Goal: Task Accomplishment & Management: Manage account settings

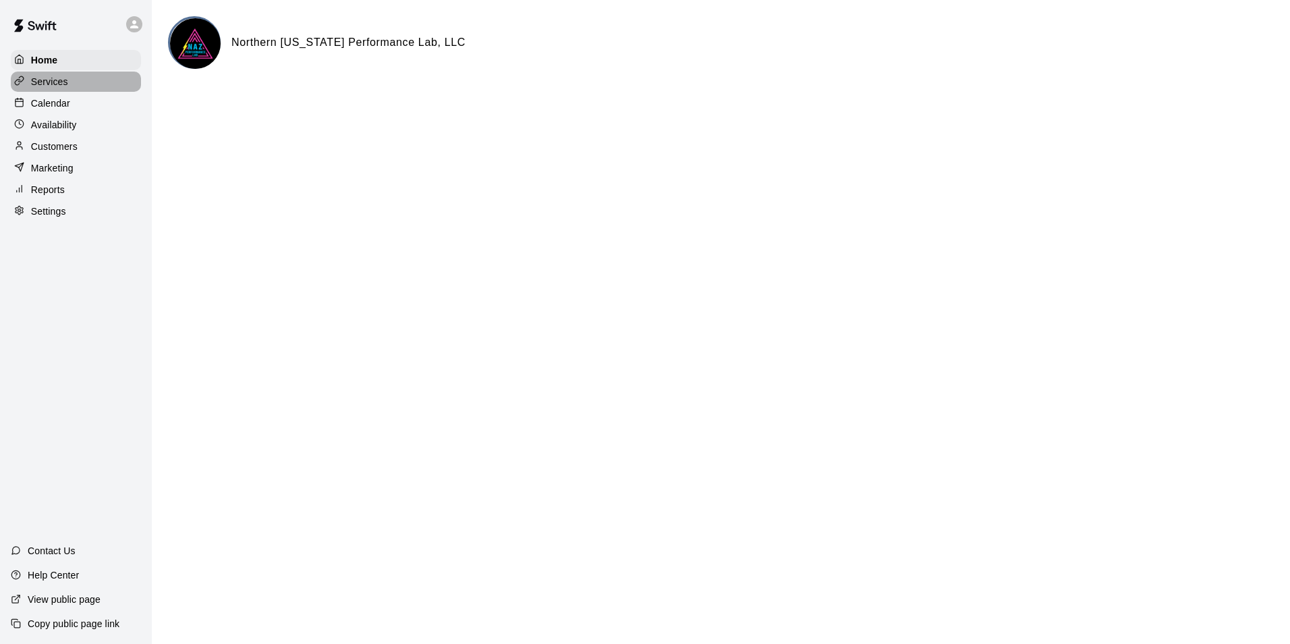
click at [59, 83] on p "Services" at bounding box center [49, 81] width 37 height 13
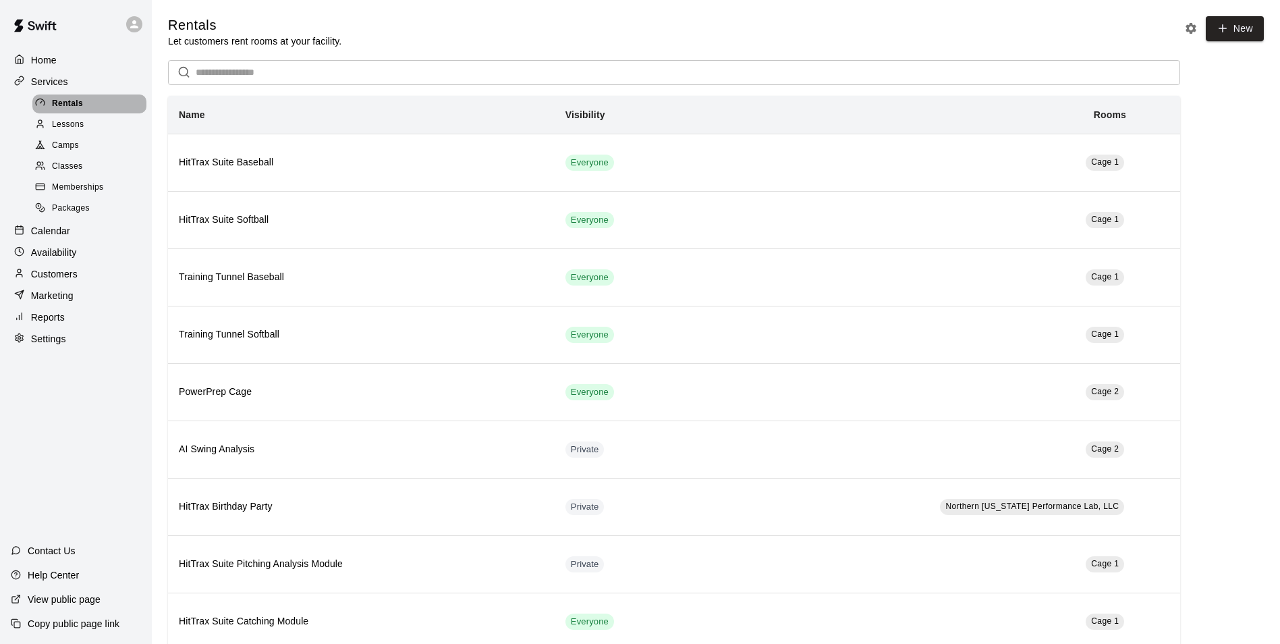
click at [72, 101] on span "Rentals" at bounding box center [67, 103] width 31 height 13
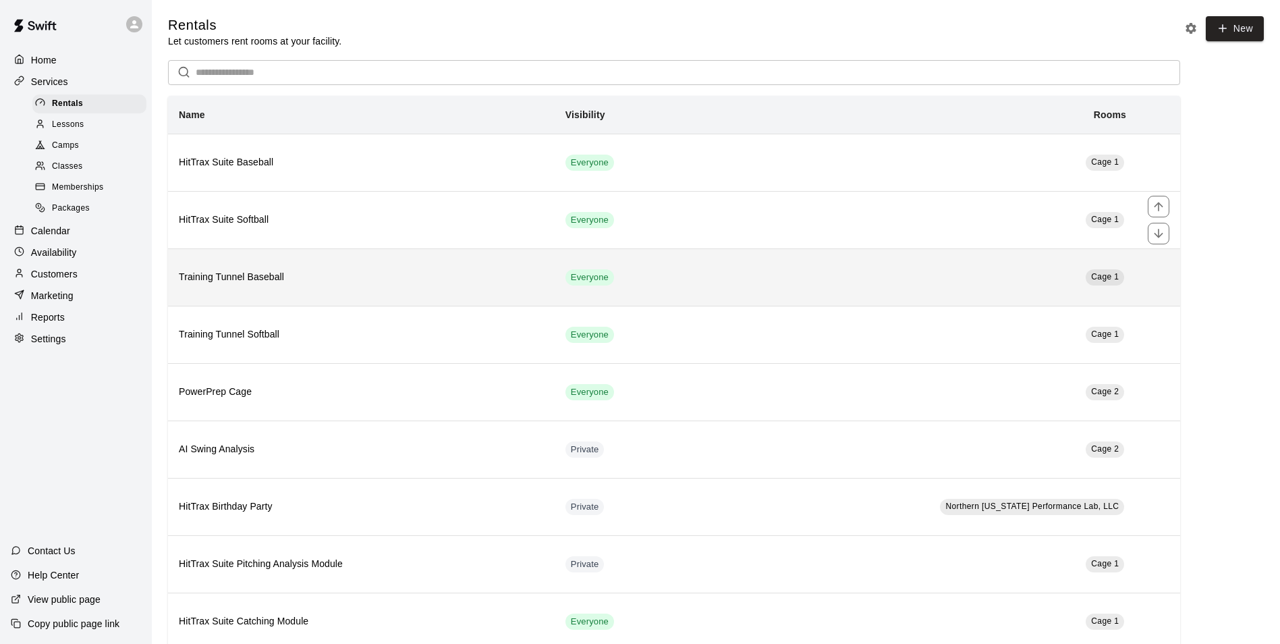
scroll to position [35, 0]
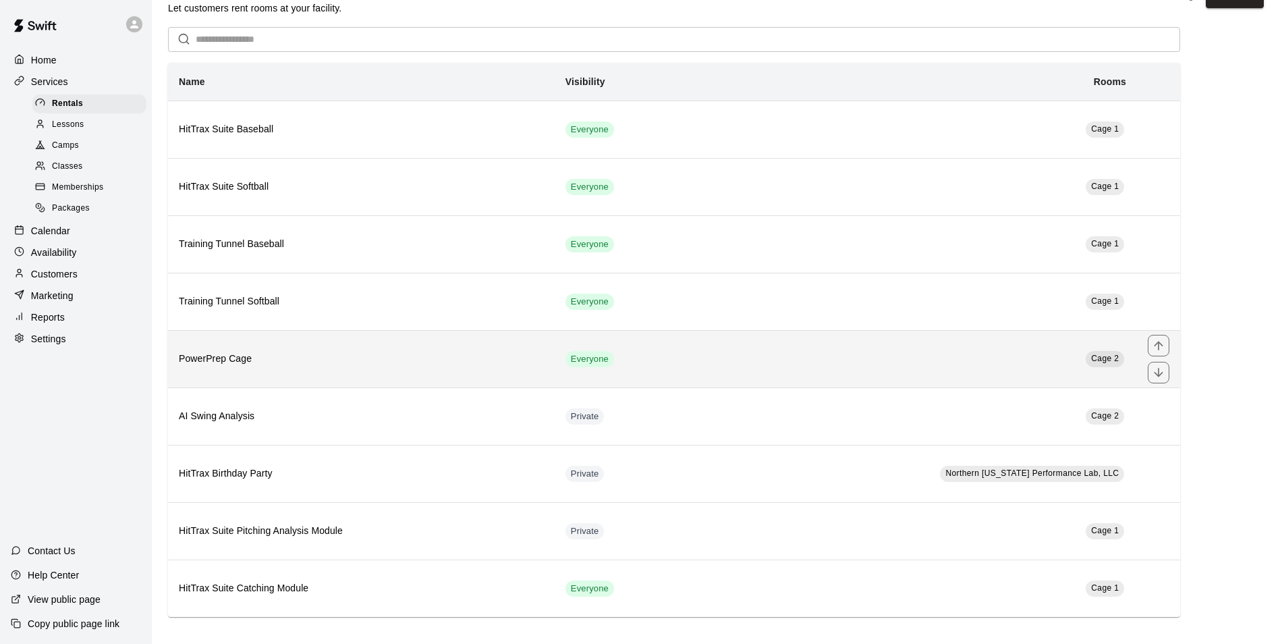
click at [968, 359] on td "Cage 2" at bounding box center [919, 358] width 436 height 57
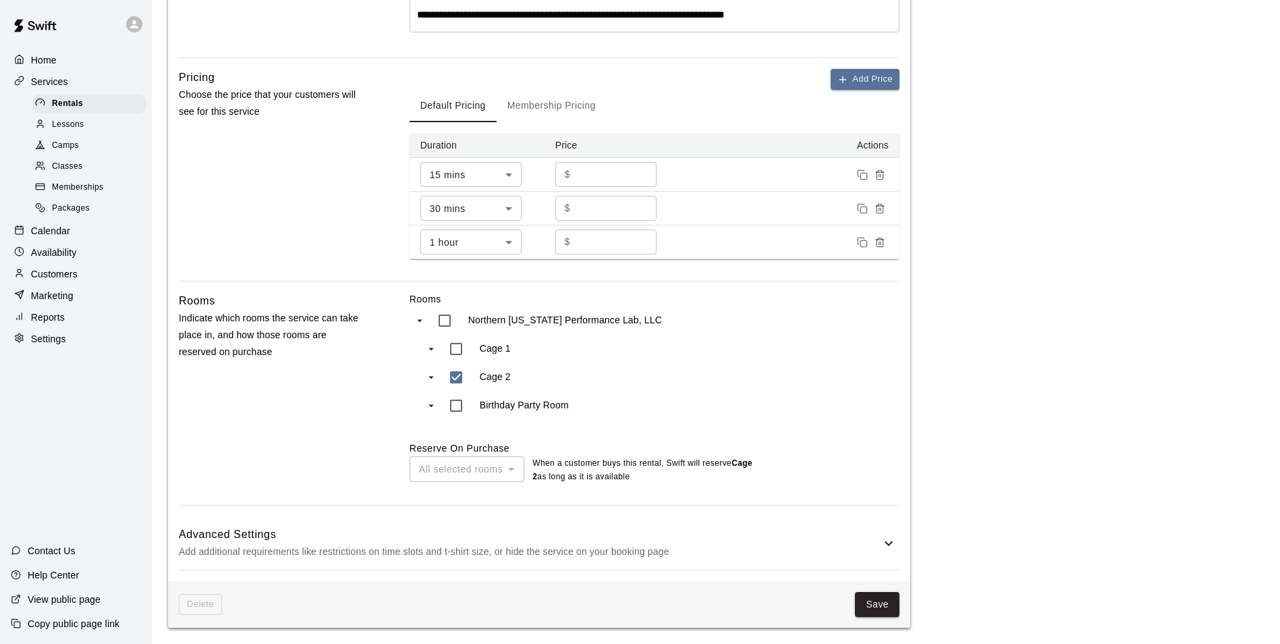
scroll to position [418, 0]
click at [482, 547] on p "Add additional requirements like restrictions on time slots and t-shirt size, o…" at bounding box center [530, 551] width 702 height 17
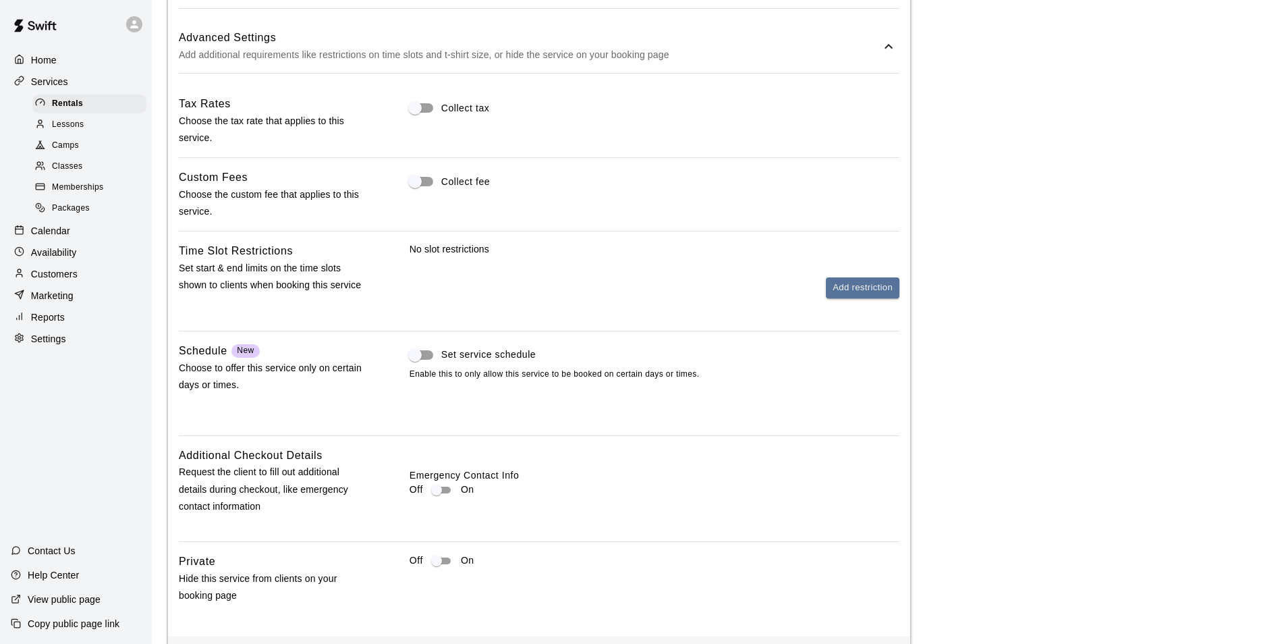
scroll to position [957, 0]
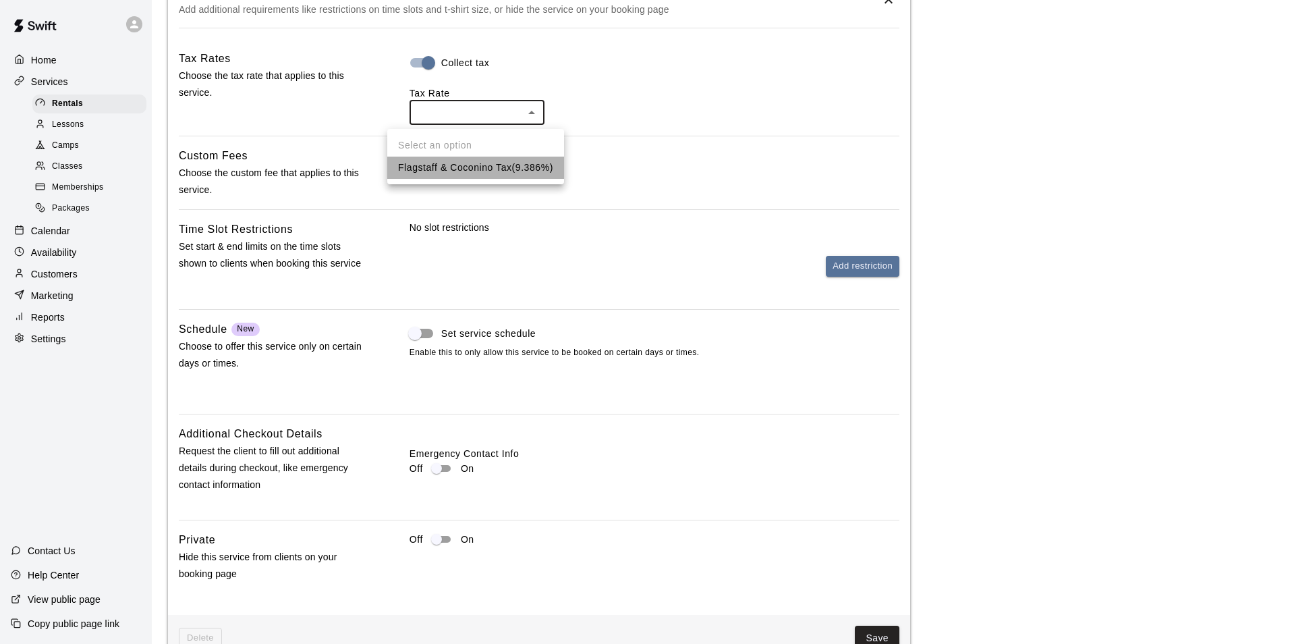
click at [520, 168] on li "Flagstaff & Coconino Tax ( 9.386 %)" at bounding box center [475, 168] width 177 height 22
type input "***"
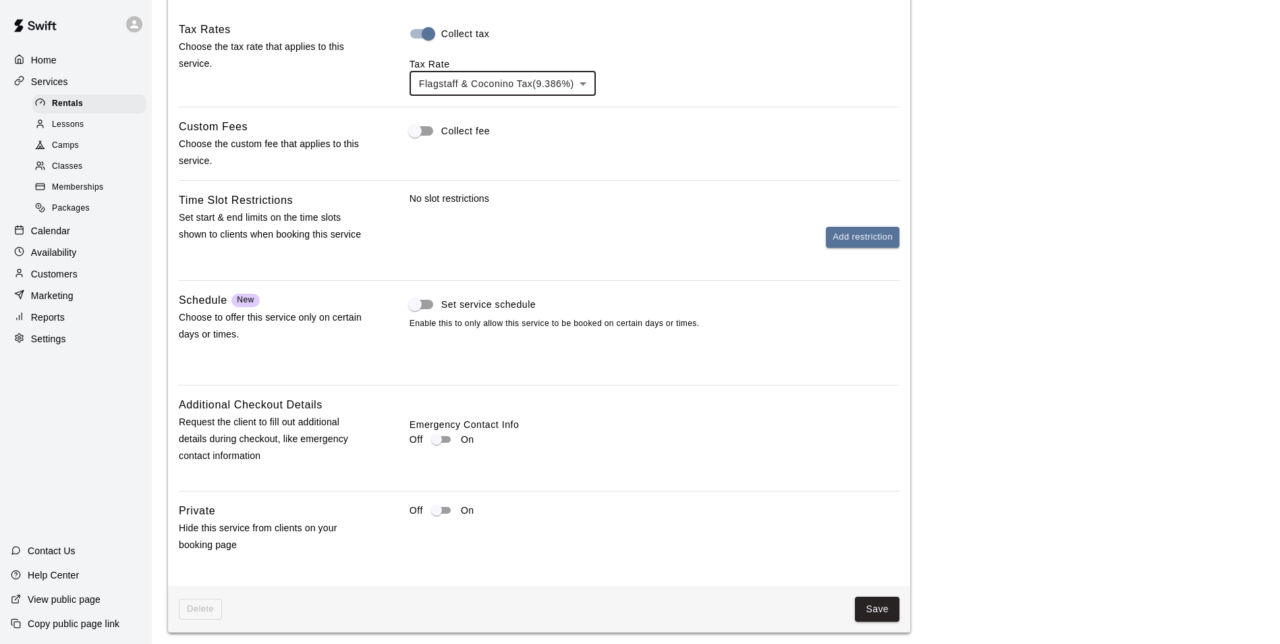
scroll to position [995, 0]
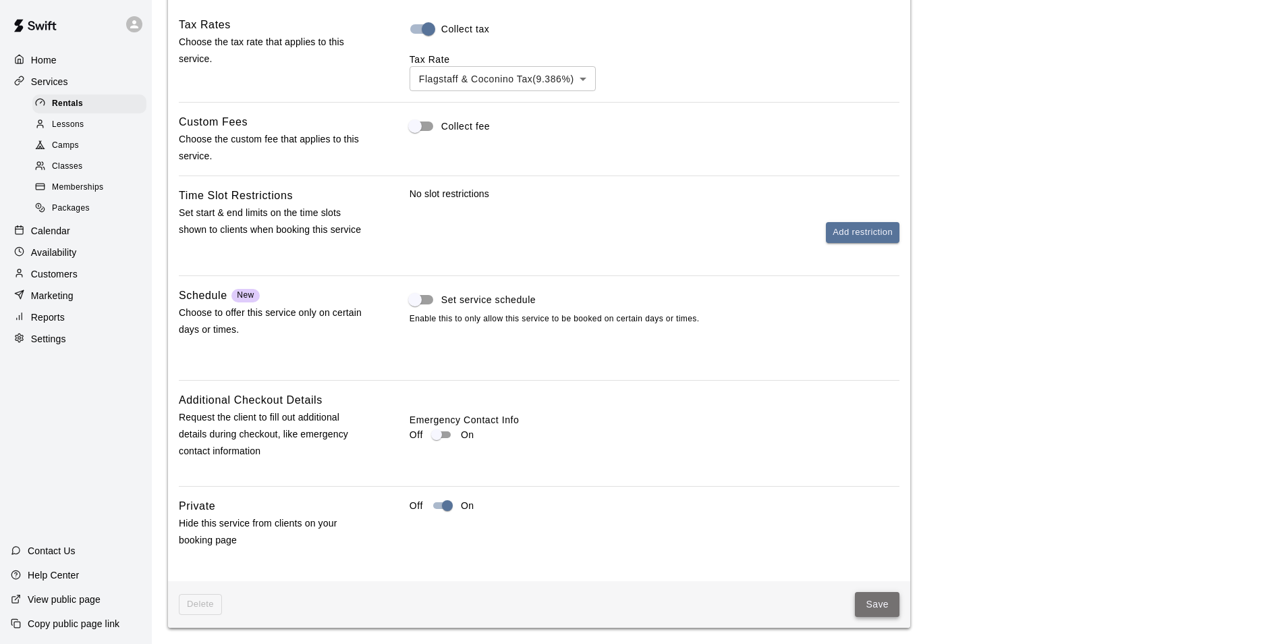
click at [872, 605] on button "Save" at bounding box center [877, 604] width 45 height 25
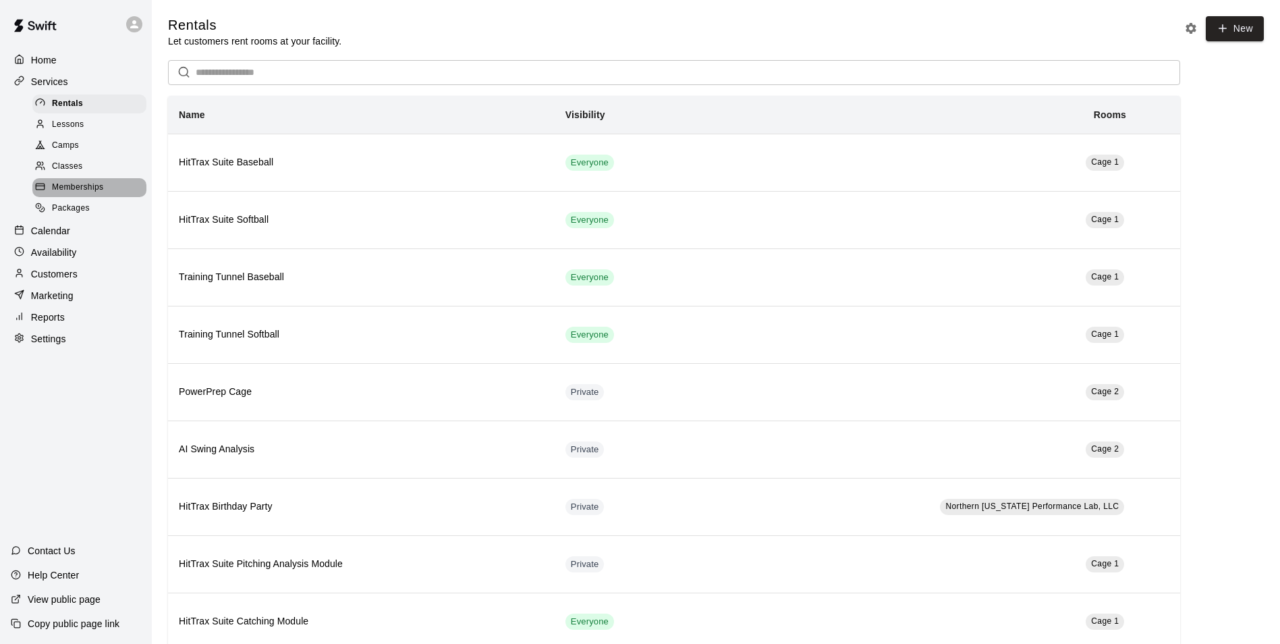
click at [81, 194] on span "Memberships" at bounding box center [77, 187] width 51 height 13
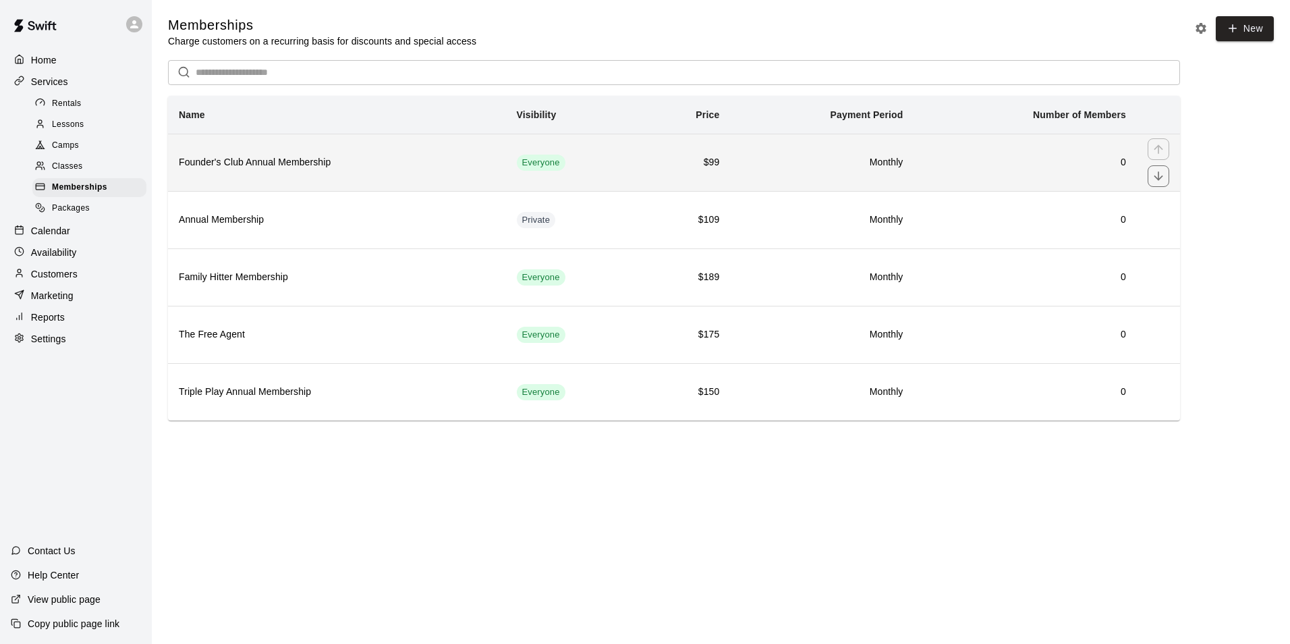
click at [414, 165] on h6 "Founder's Club Annual Membership" at bounding box center [337, 162] width 316 height 15
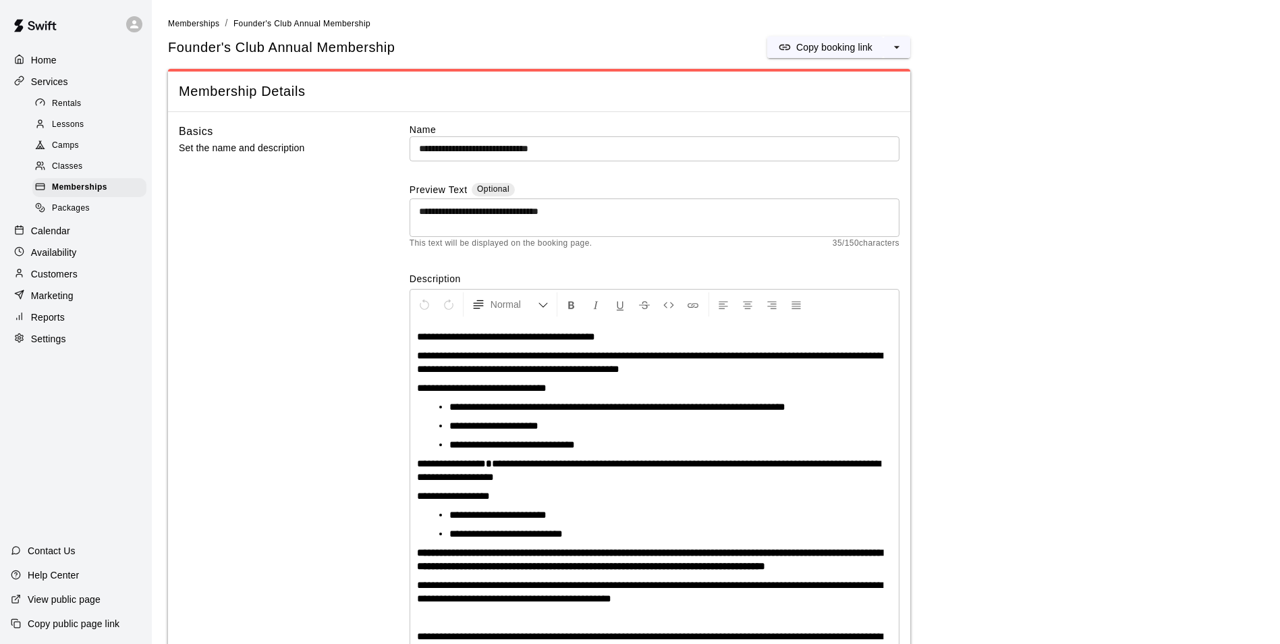
scroll to position [40, 0]
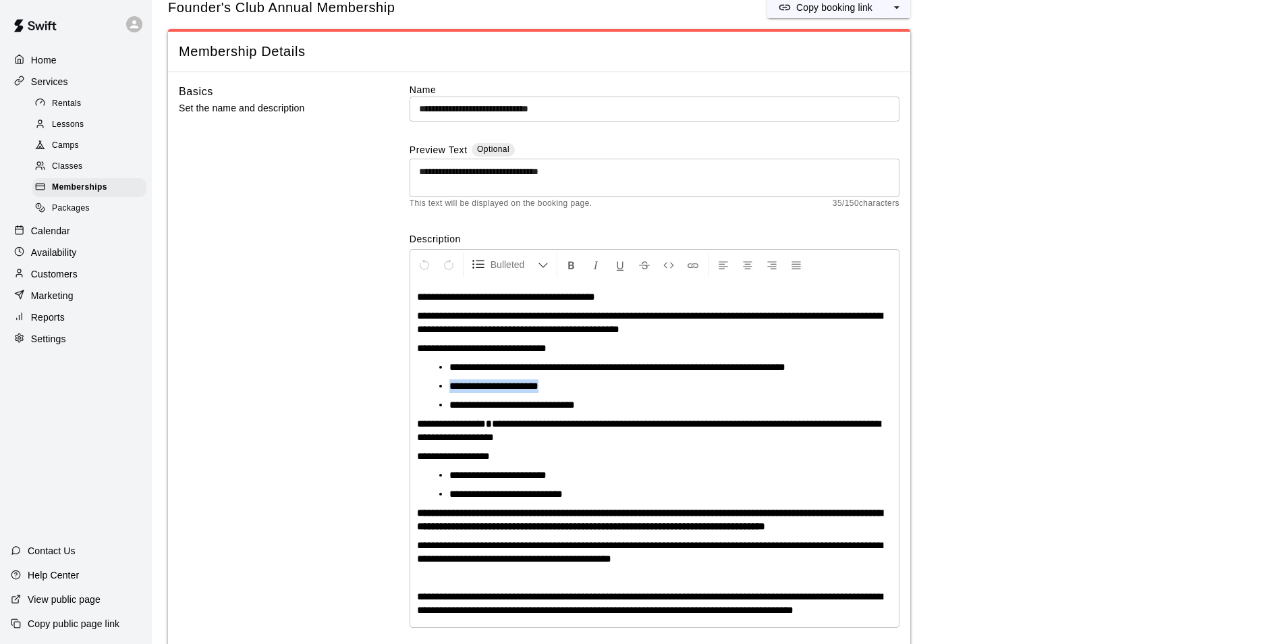
drag, startPoint x: 559, startPoint y: 385, endPoint x: 445, endPoint y: 390, distance: 114.8
click at [445, 390] on ul "**********" at bounding box center [660, 385] width 464 height 51
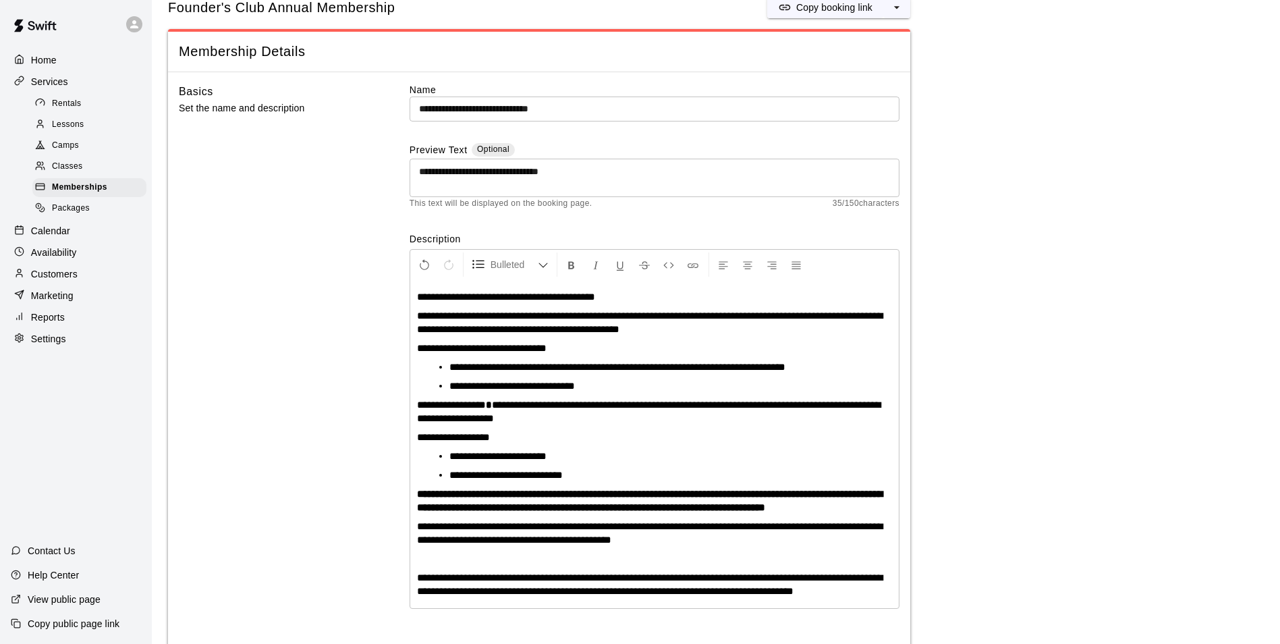
scroll to position [107, 0]
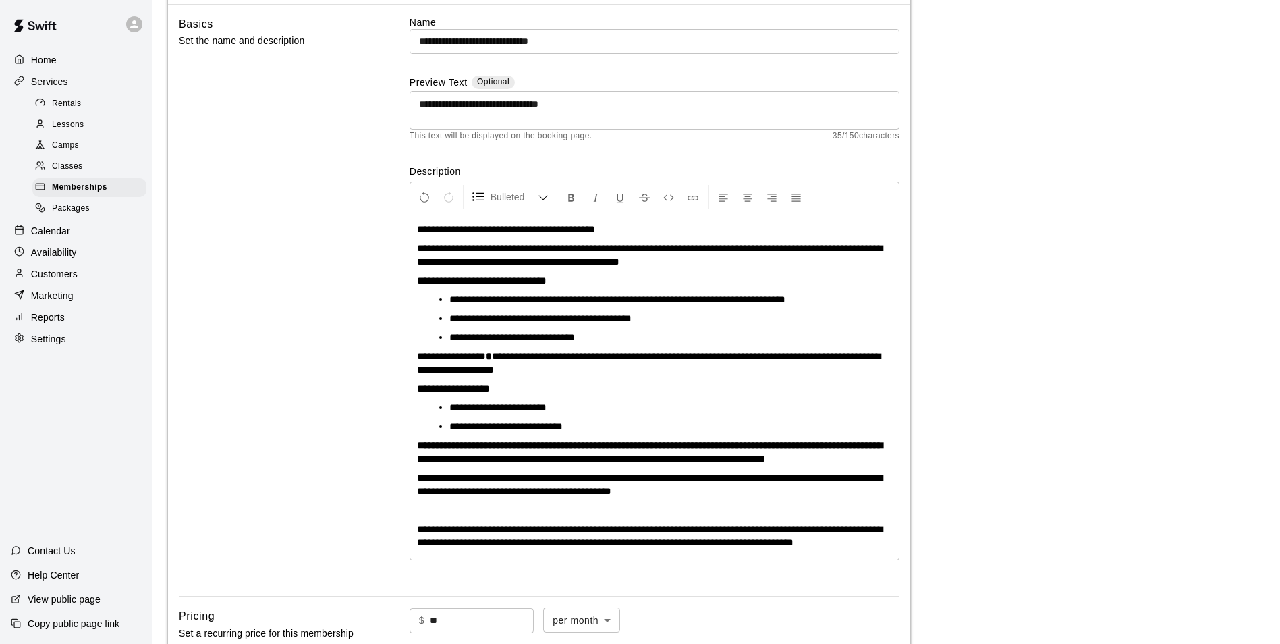
click at [527, 408] on span "**********" at bounding box center [497, 407] width 97 height 10
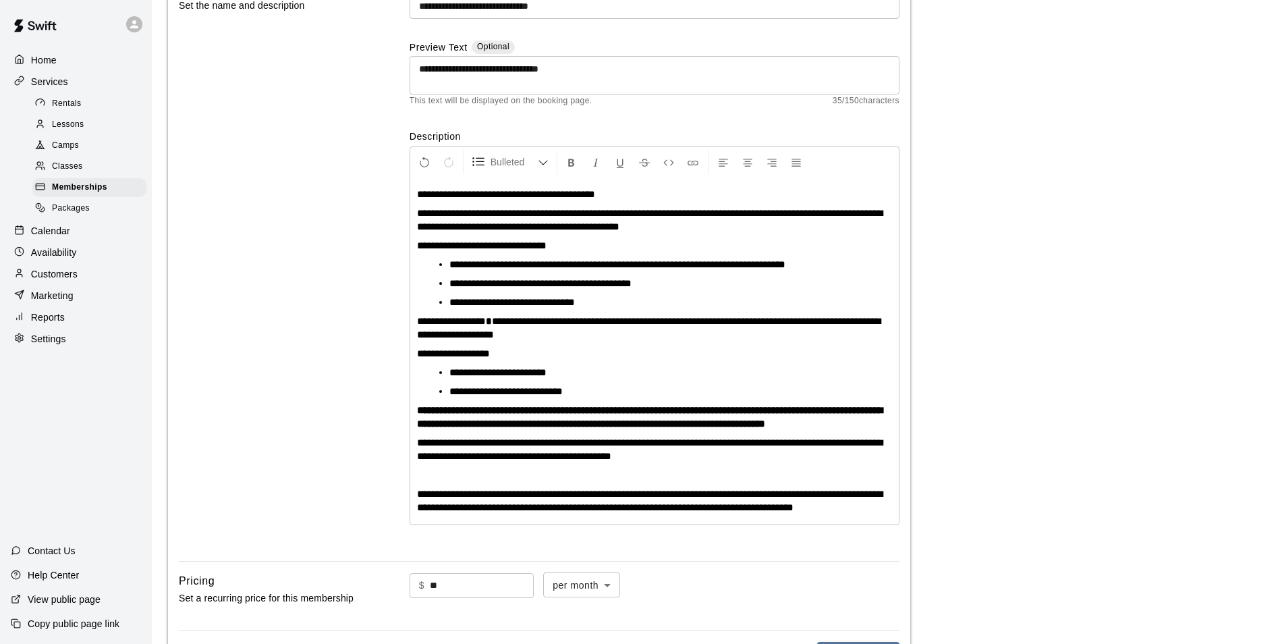
scroll to position [175, 0]
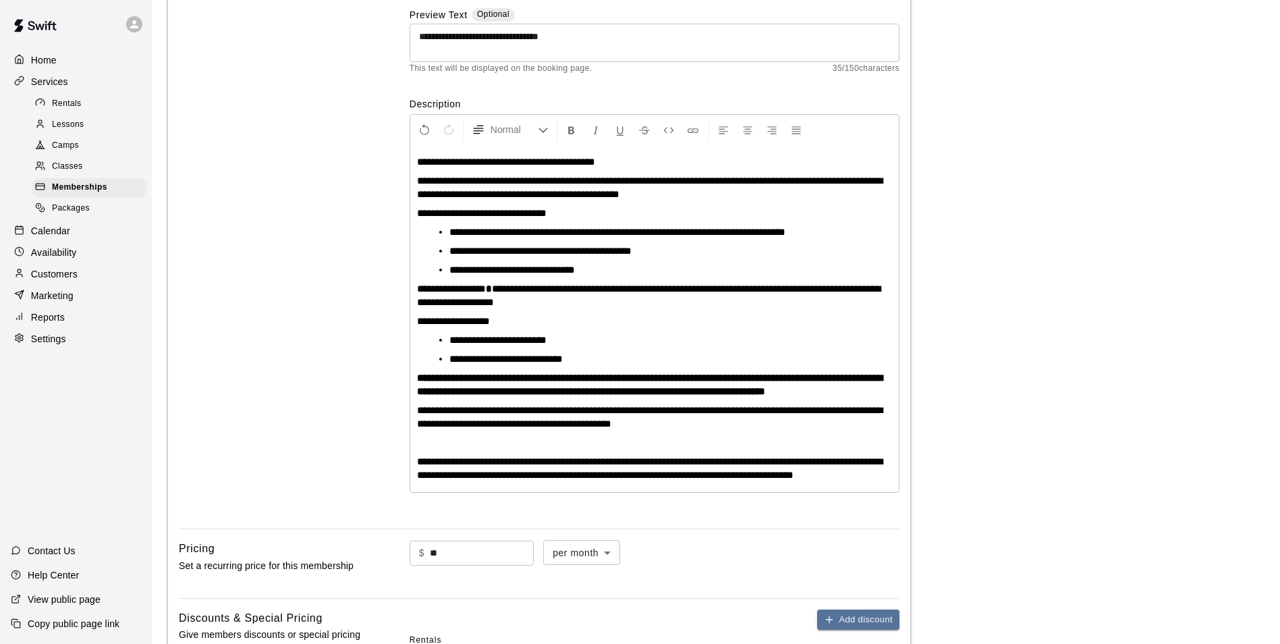
click at [618, 321] on p "**********" at bounding box center [654, 320] width 475 height 13
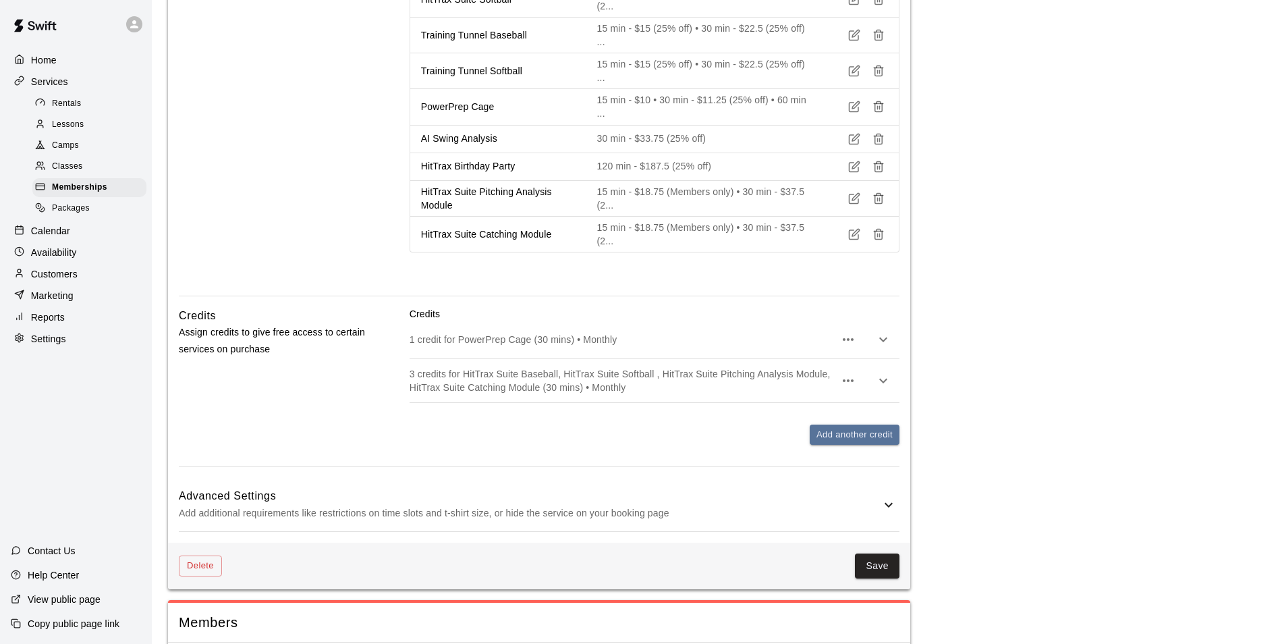
scroll to position [974, 0]
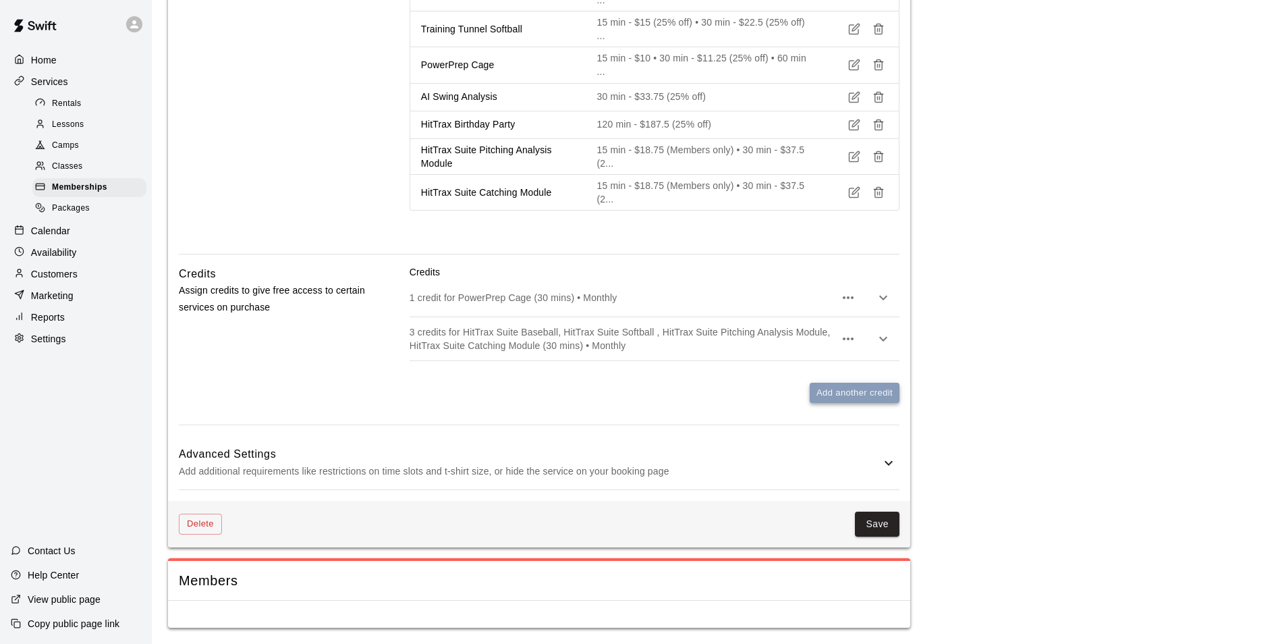
click at [856, 389] on button "Add another credit" at bounding box center [855, 393] width 90 height 21
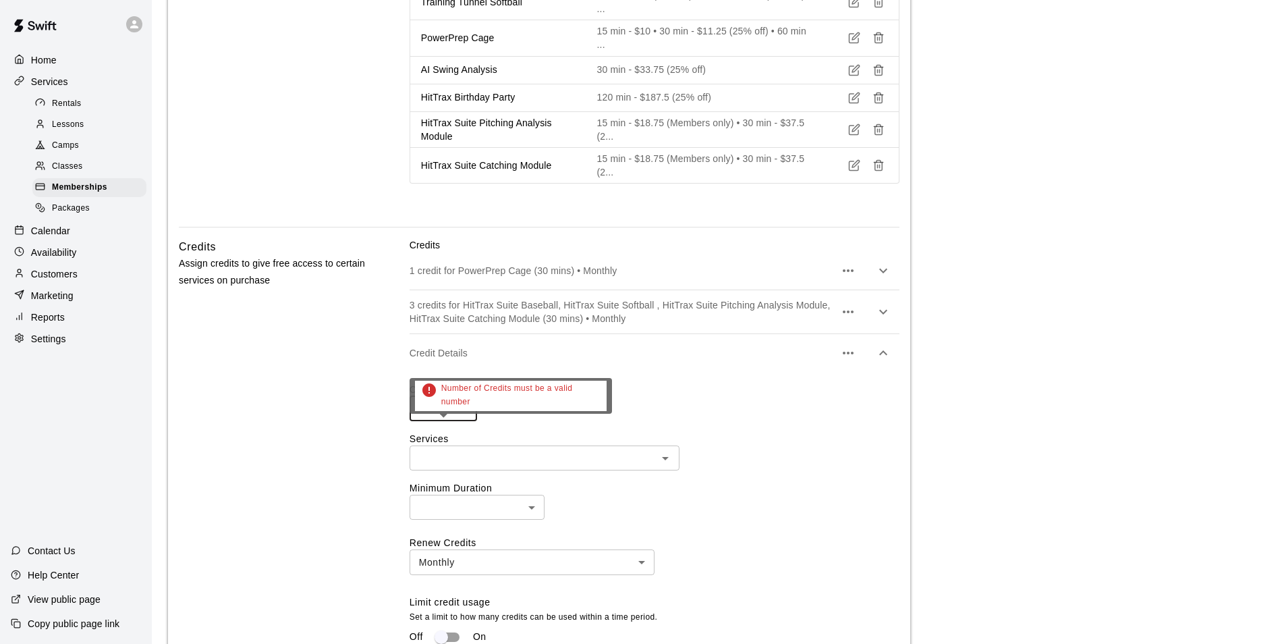
click at [448, 421] on input "number" at bounding box center [443, 408] width 67 height 25
type input "*"
click at [466, 421] on input "*" at bounding box center [443, 408] width 67 height 25
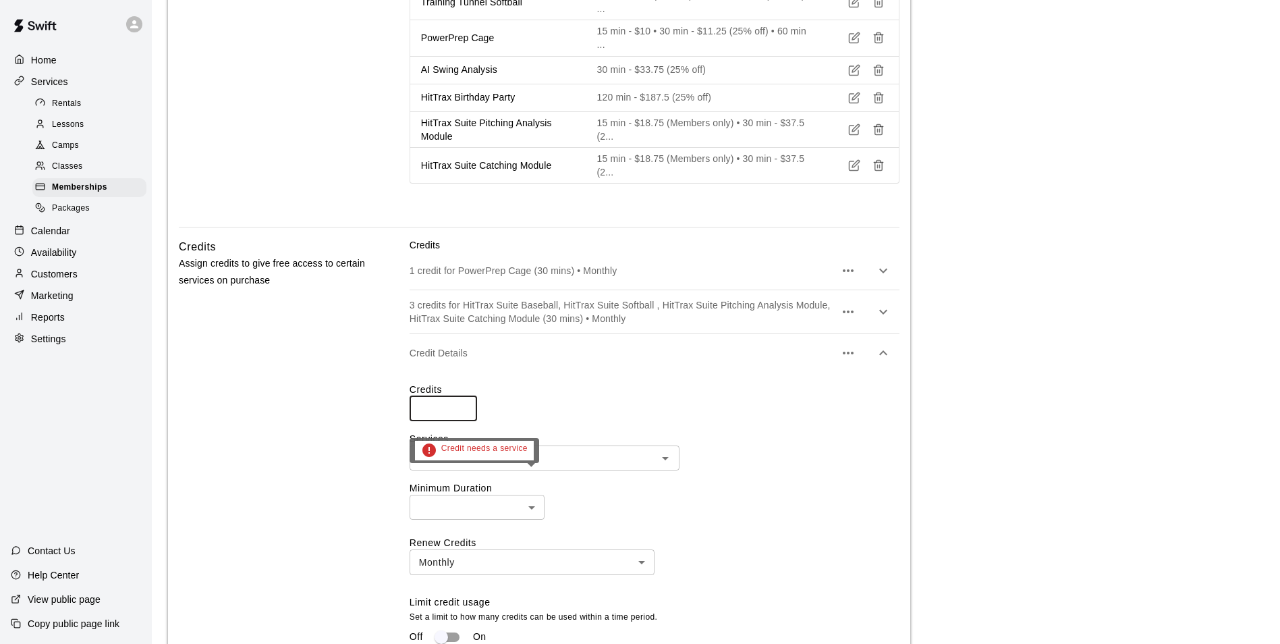
click at [514, 466] on input "text" at bounding box center [534, 457] width 240 height 17
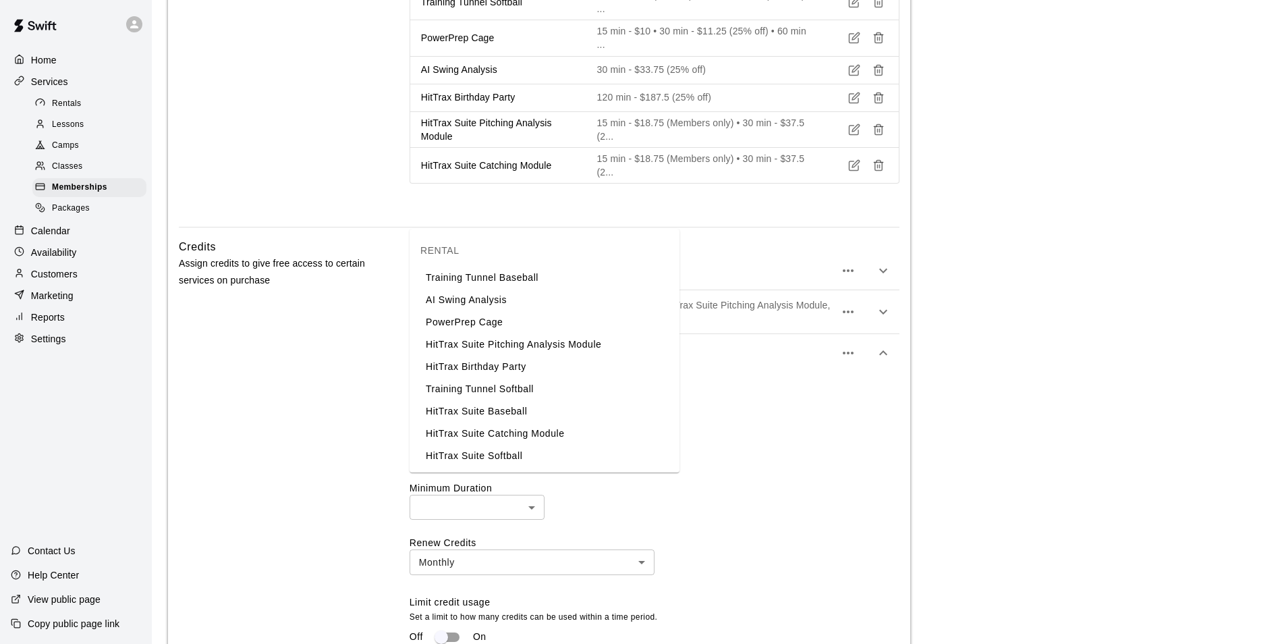
click at [509, 283] on li "Training Tunnel Baseball" at bounding box center [545, 278] width 270 height 22
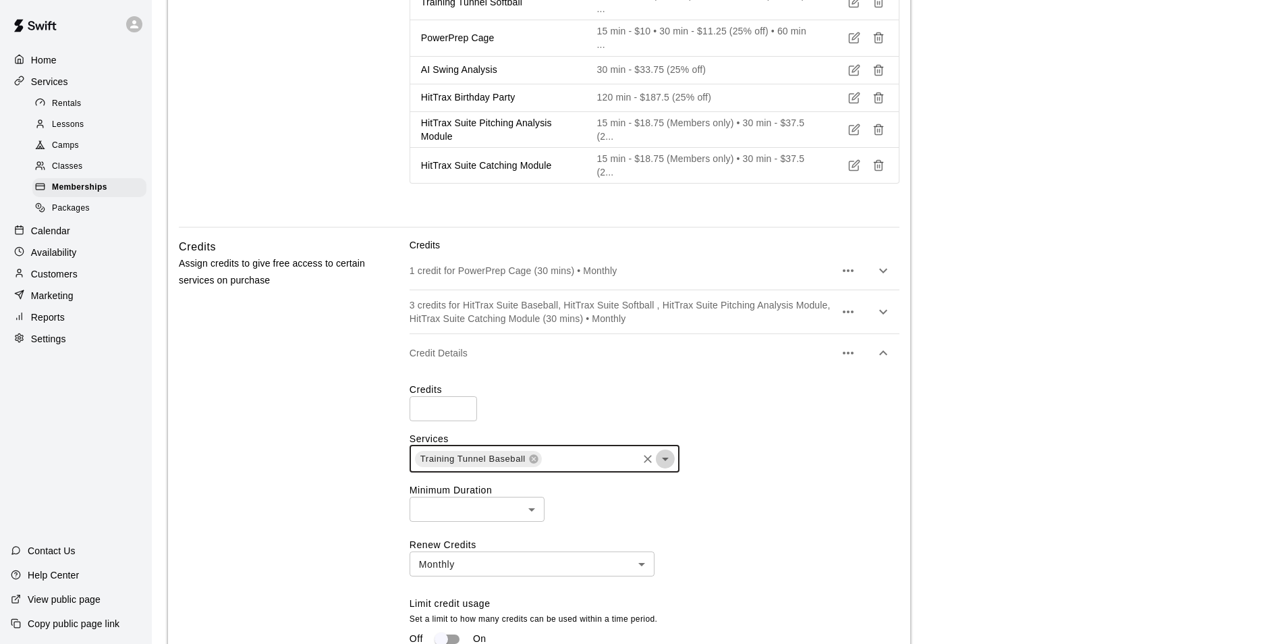
click at [667, 467] on icon "Open" at bounding box center [665, 459] width 16 height 16
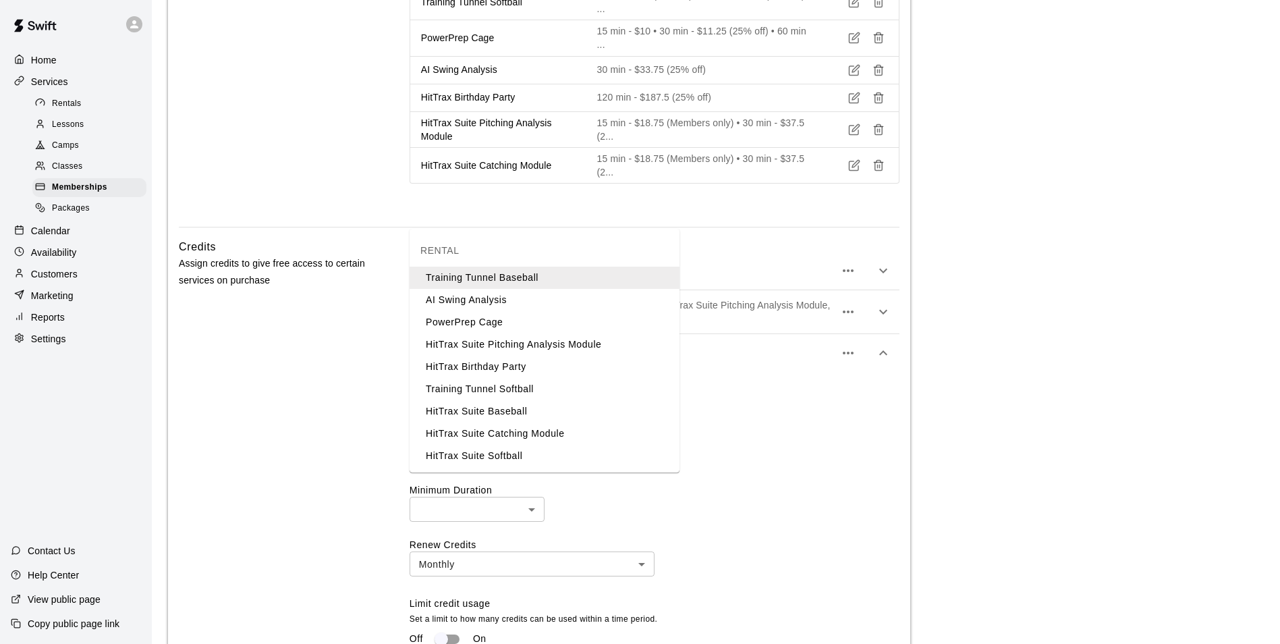
click at [509, 396] on li "Training Tunnel Softball" at bounding box center [545, 389] width 270 height 22
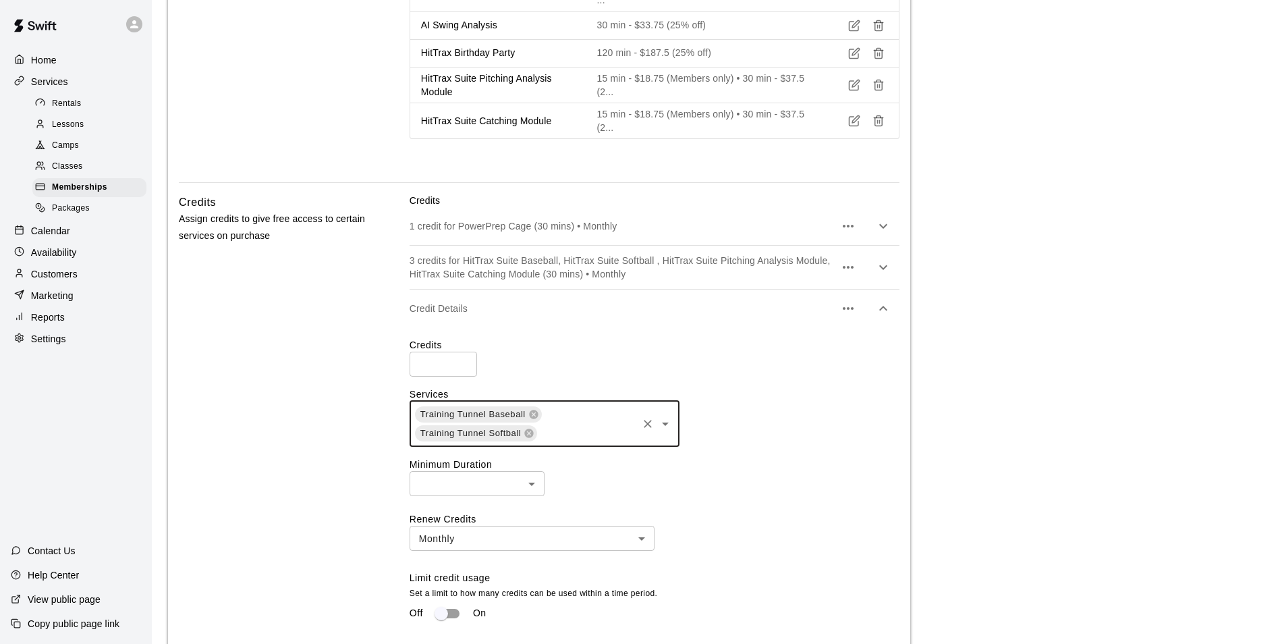
scroll to position [1109, 0]
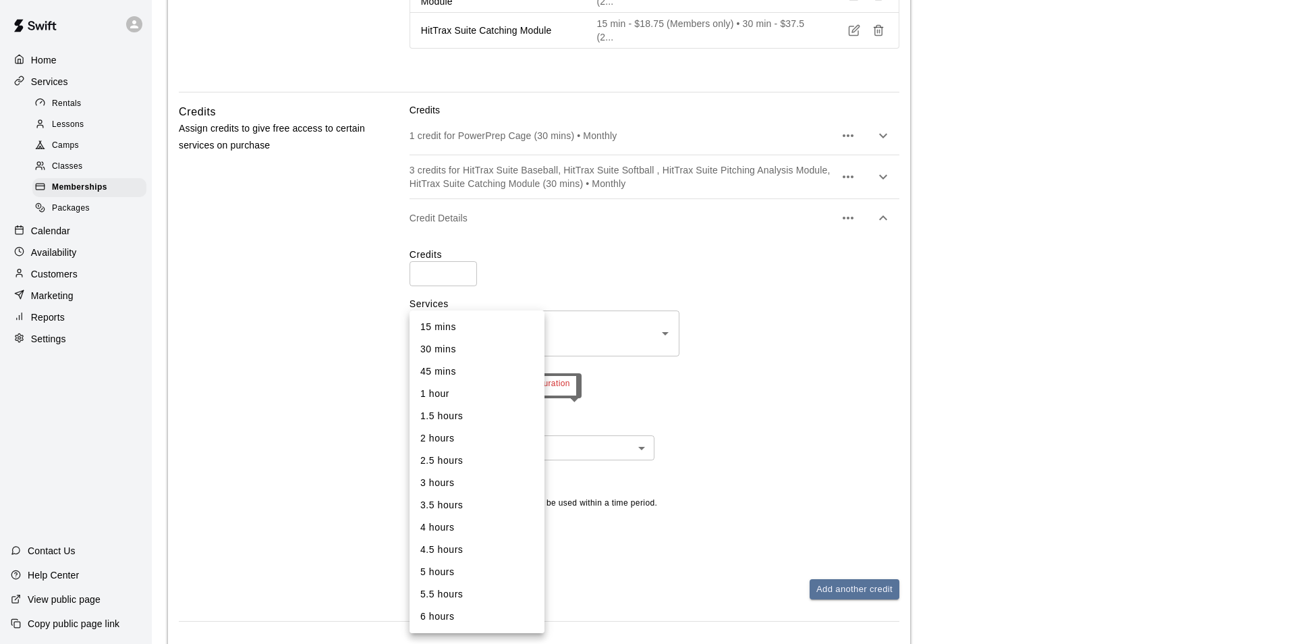
click at [453, 345] on li "30 mins" at bounding box center [477, 349] width 135 height 22
type input "**"
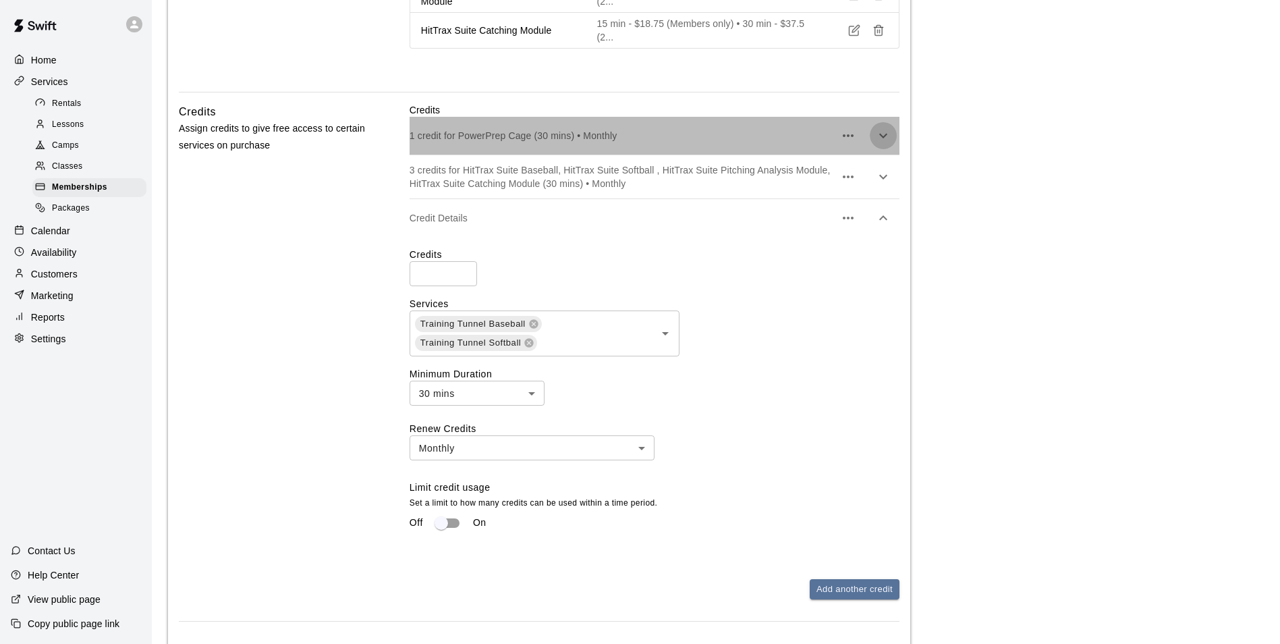
click at [887, 144] on icon "button" at bounding box center [883, 136] width 16 height 16
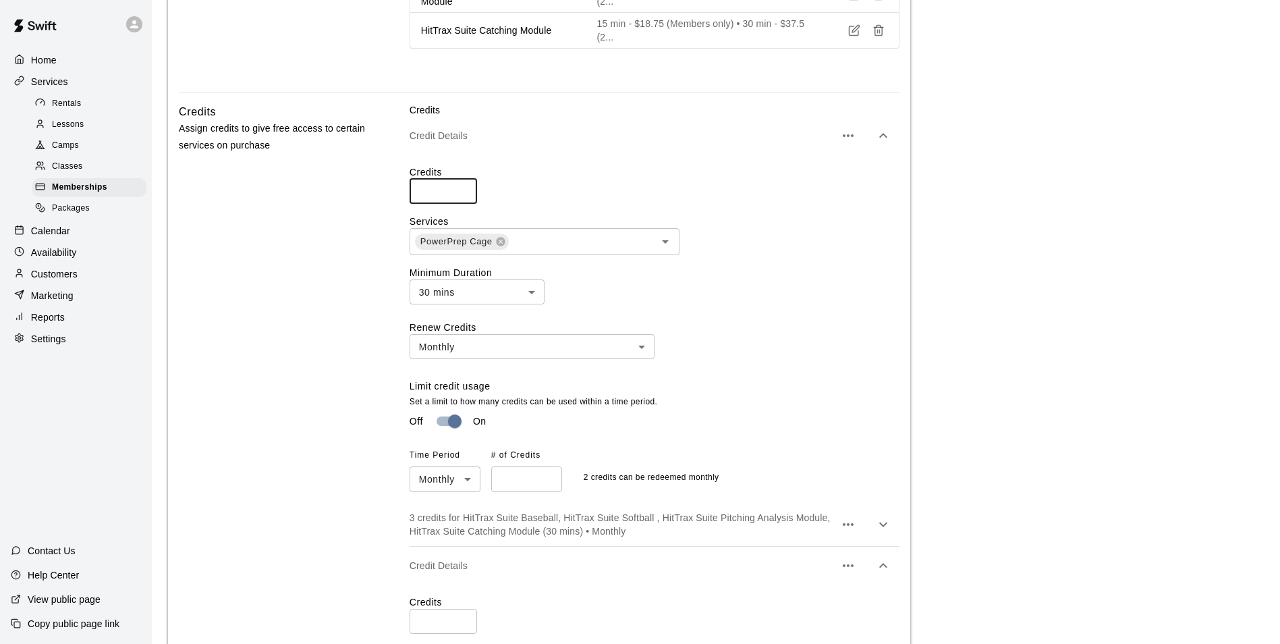
drag, startPoint x: 440, startPoint y: 216, endPoint x: 399, endPoint y: 213, distance: 40.6
click at [399, 213] on div "Credits Assign credits to give free access to certain services on purchase Cred…" at bounding box center [539, 536] width 721 height 866
type input "*"
click at [497, 246] on icon at bounding box center [500, 241] width 9 height 9
type input "*"
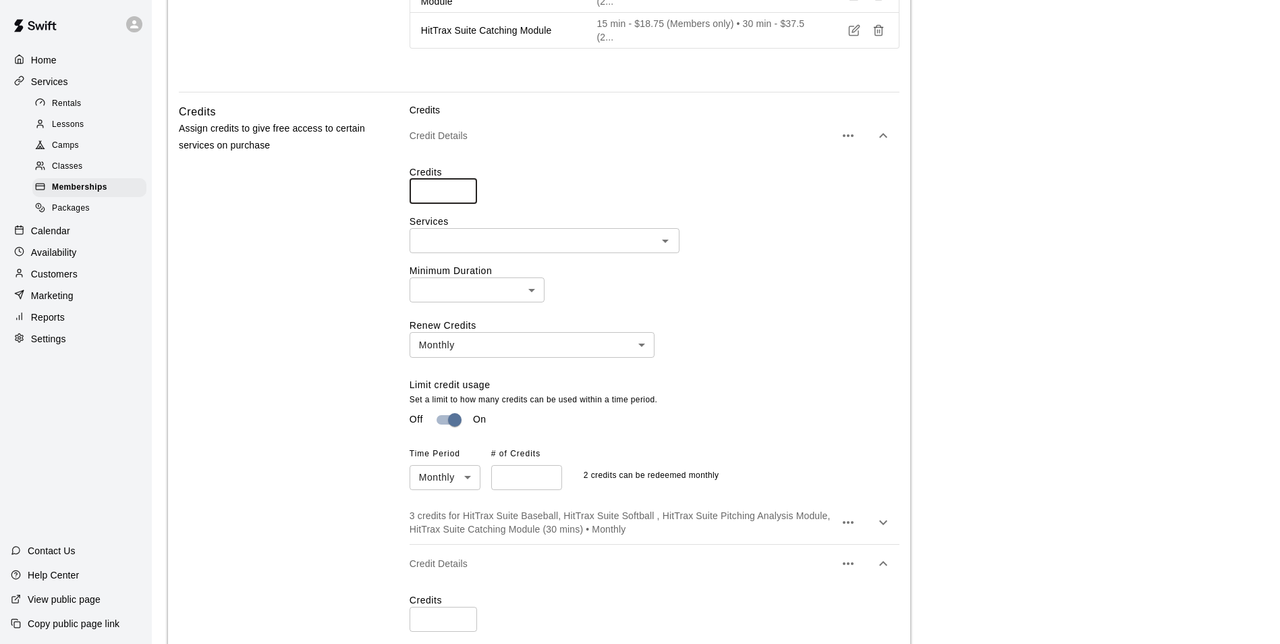
click at [753, 233] on div "Credits * ​ Services ​ Minimum Duration ​ ​ Renew Credits Monthly ******* ​ Lim…" at bounding box center [655, 327] width 490 height 325
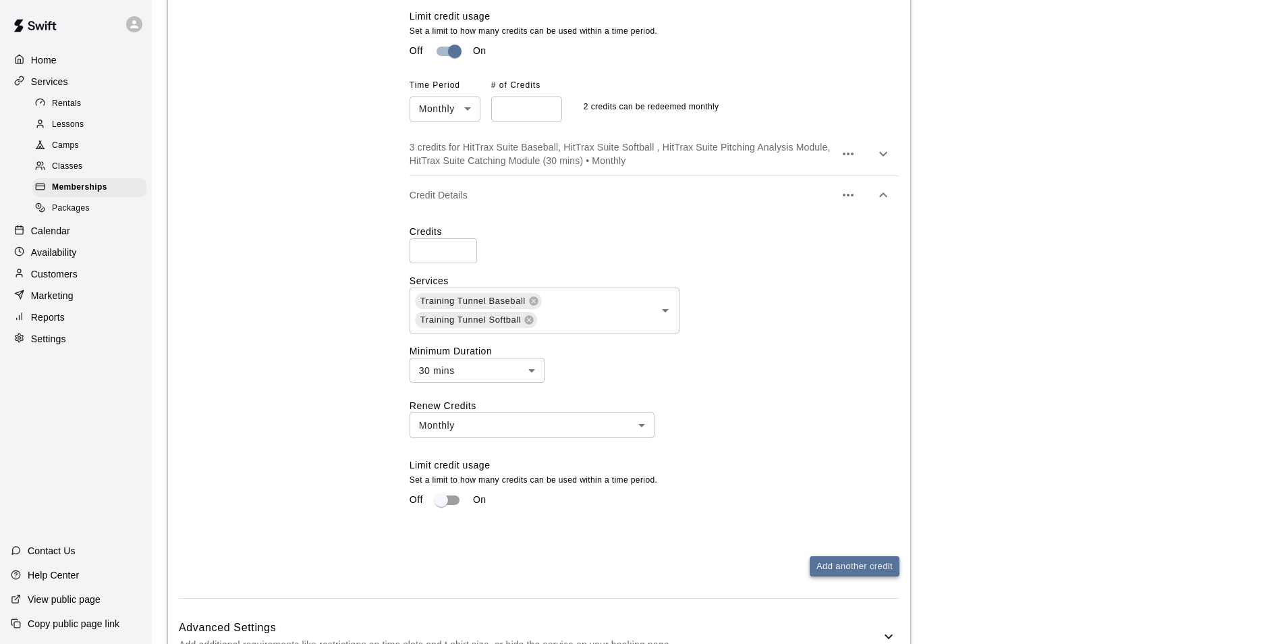
scroll to position [1686, 0]
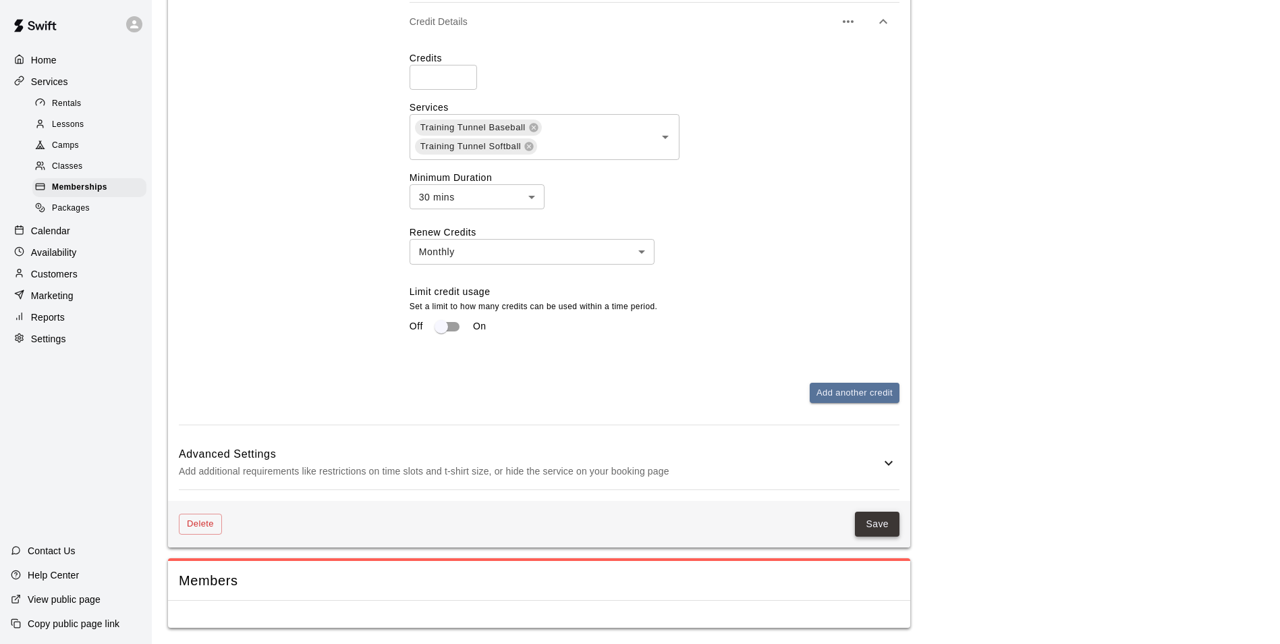
click at [886, 526] on button "Save" at bounding box center [877, 523] width 45 height 25
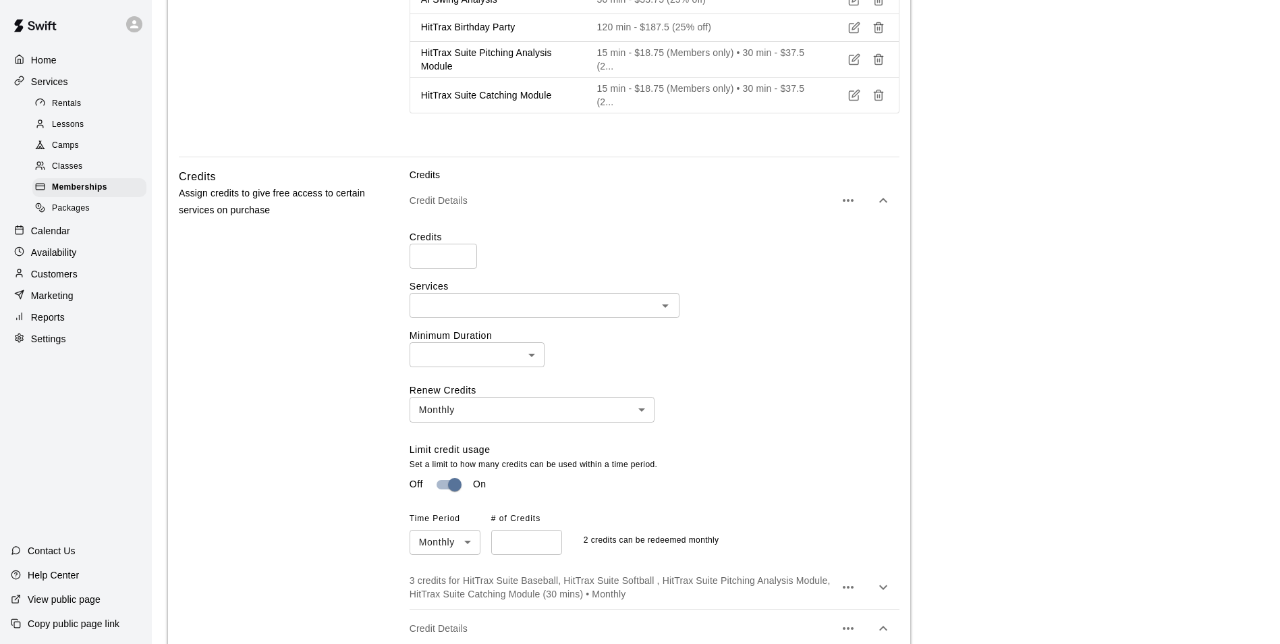
scroll to position [1011, 0]
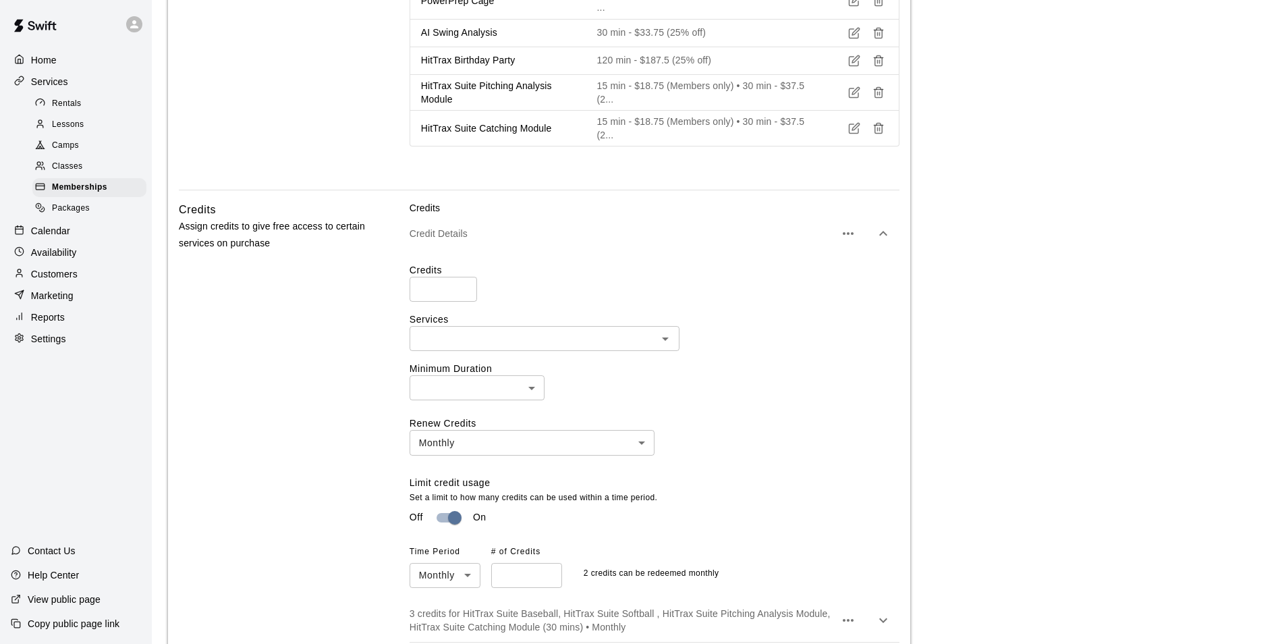
click at [889, 242] on icon "button" at bounding box center [883, 233] width 16 height 16
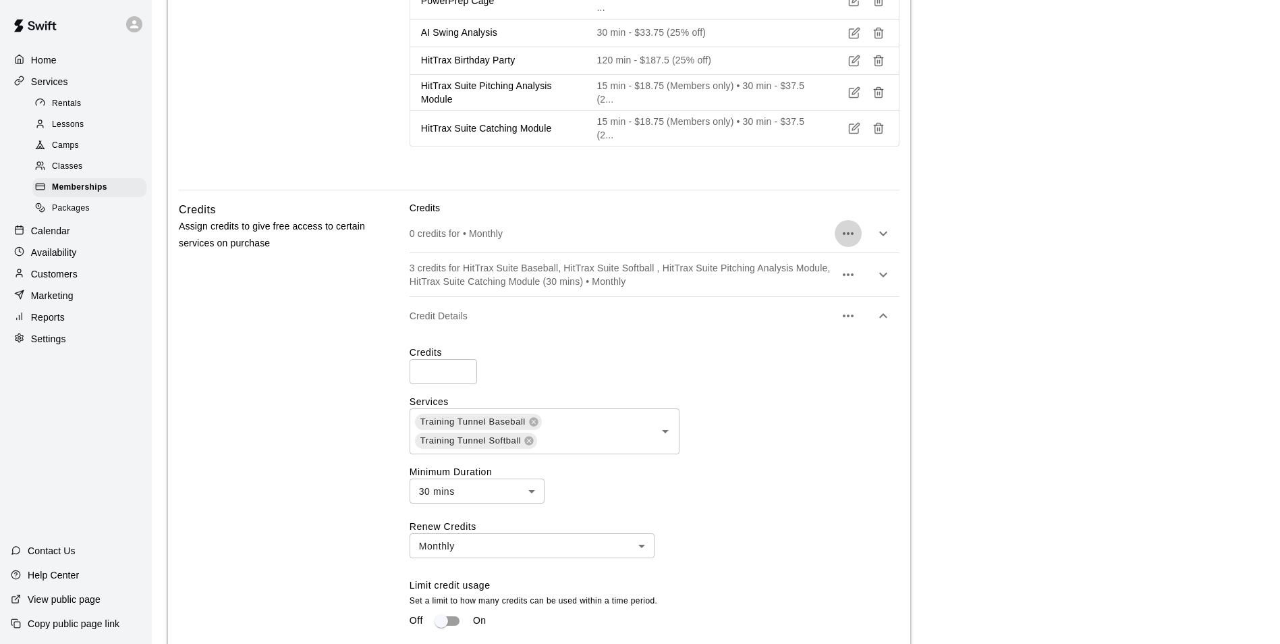
click at [846, 242] on icon "button" at bounding box center [848, 233] width 16 height 16
click at [774, 296] on p "Delete credit" at bounding box center [777, 300] width 55 height 13
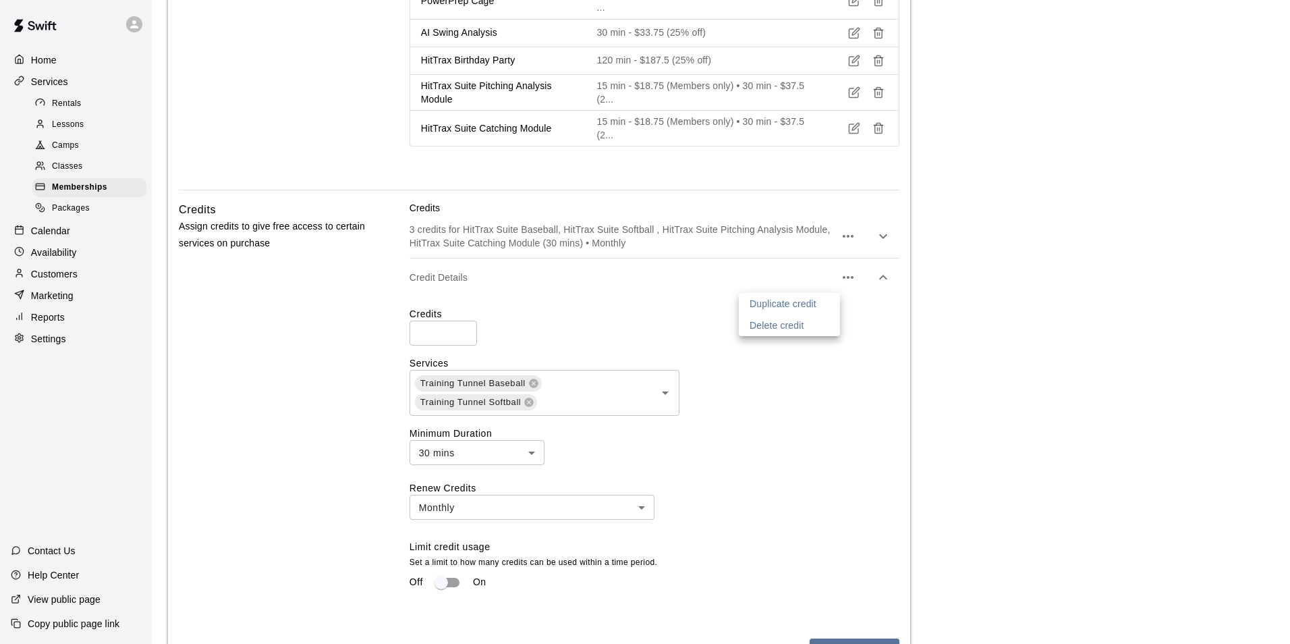
click at [812, 436] on div at bounding box center [645, 322] width 1290 height 644
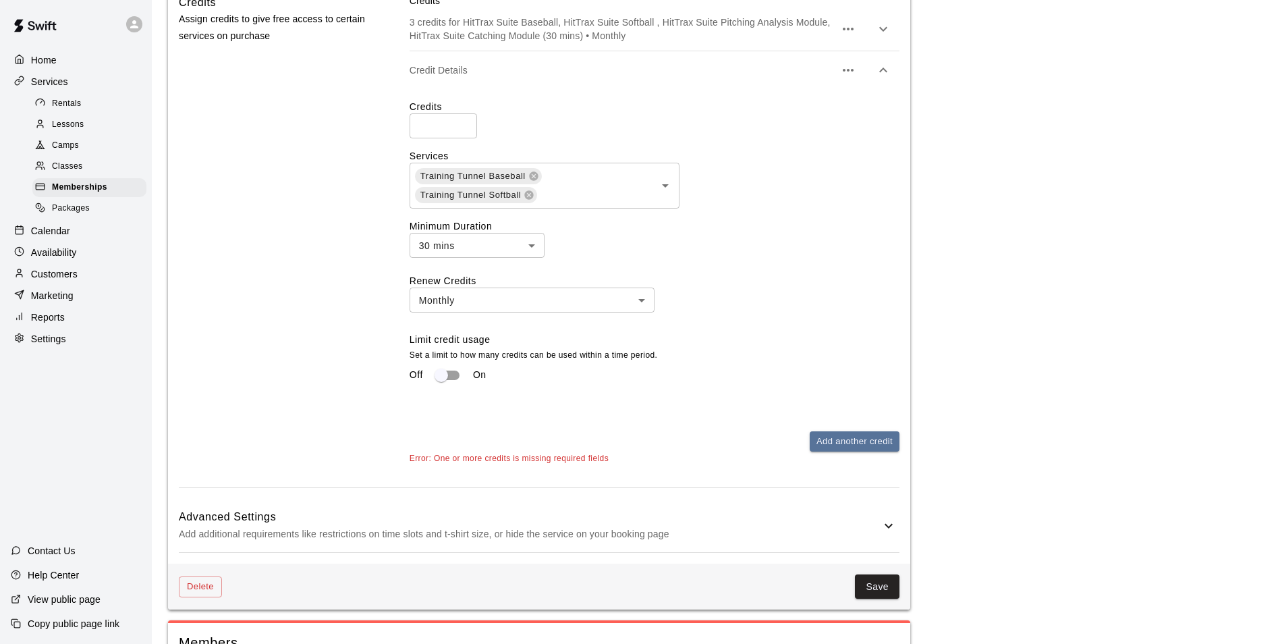
scroll to position [1314, 0]
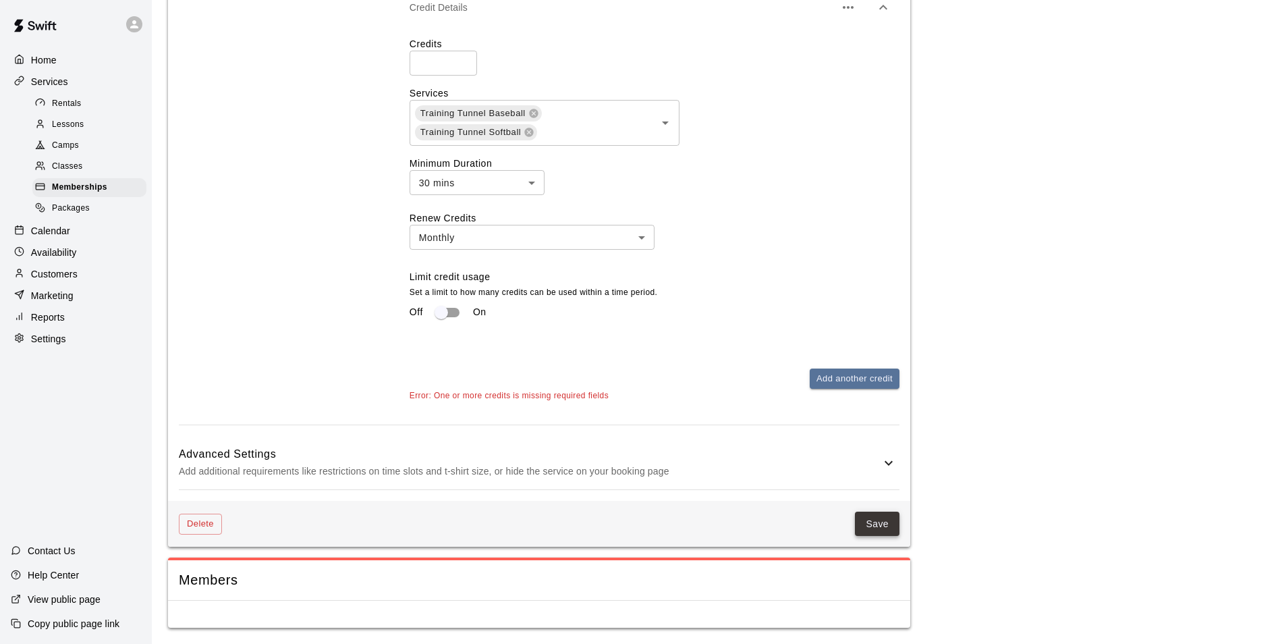
click at [883, 521] on button "Save" at bounding box center [877, 523] width 45 height 25
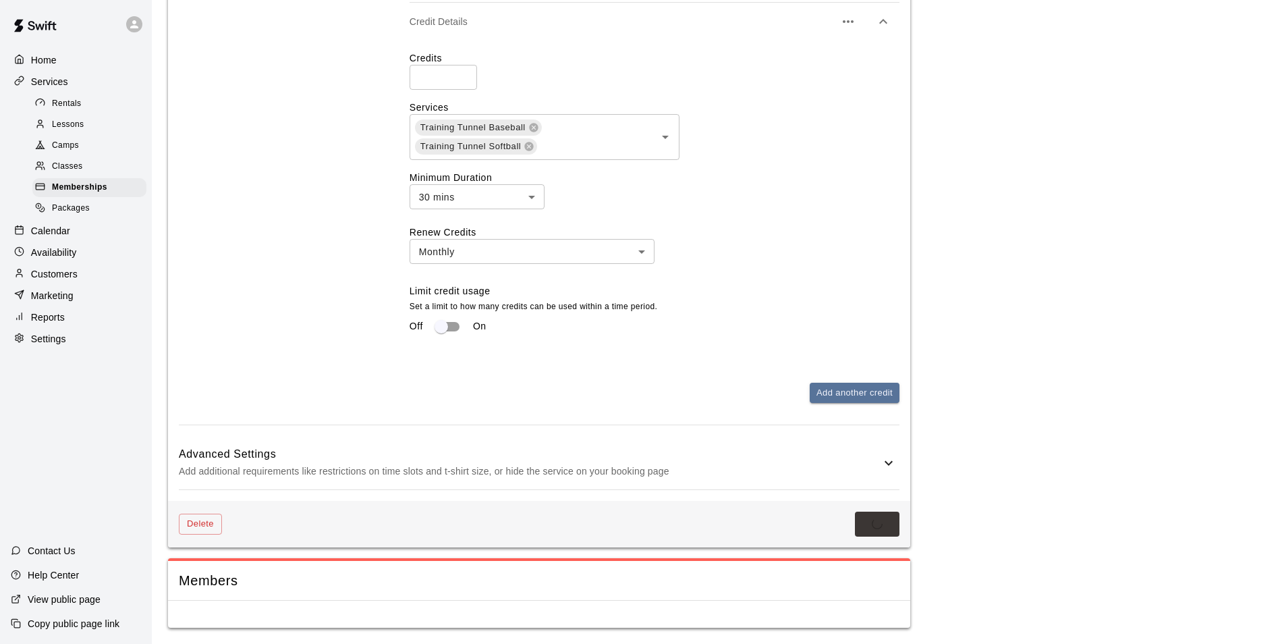
scroll to position [1298, 0]
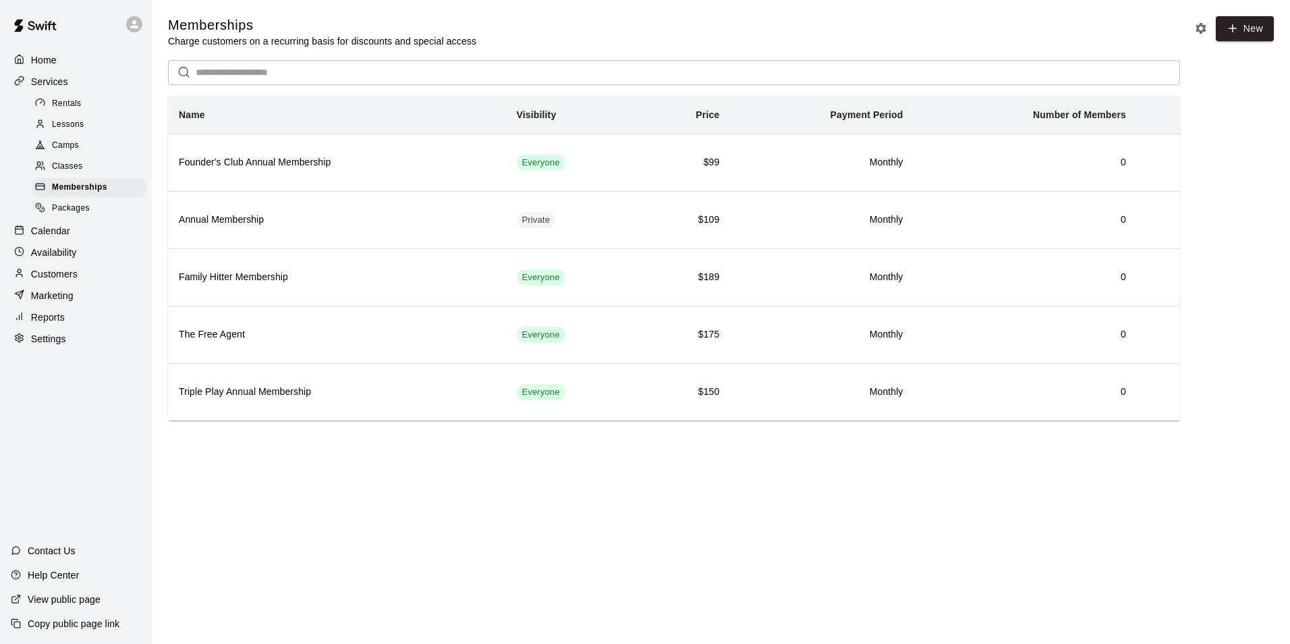
click at [63, 209] on span "Packages" at bounding box center [71, 208] width 38 height 13
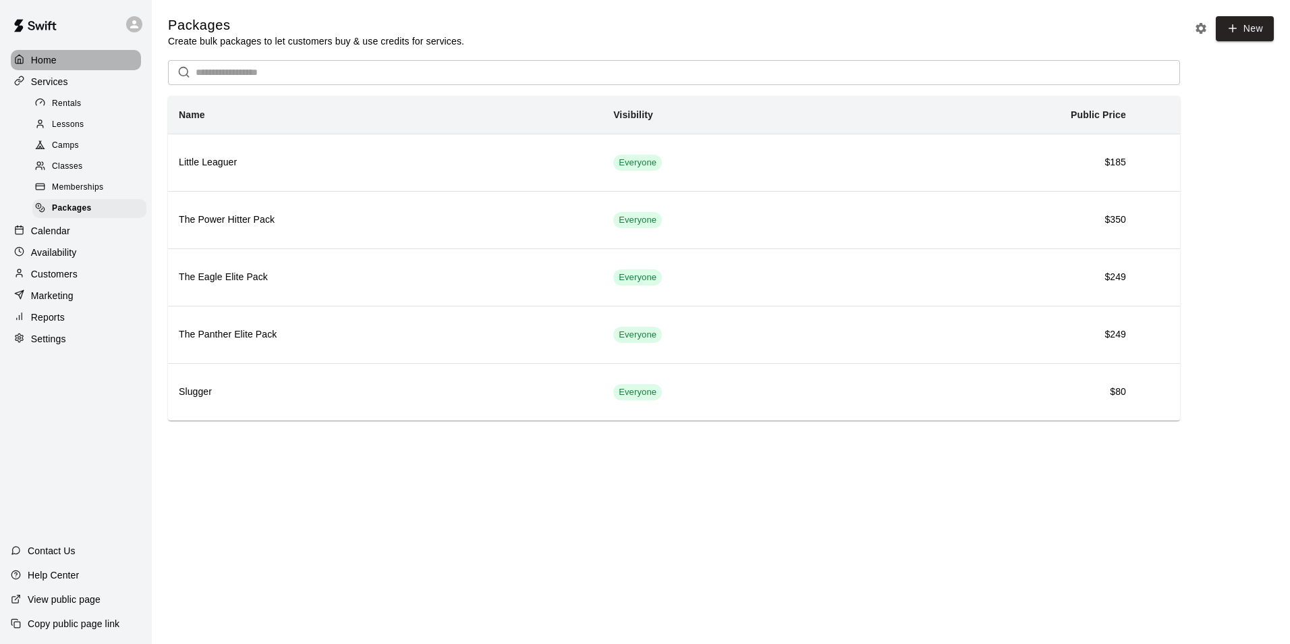
click at [59, 67] on div "Home" at bounding box center [76, 60] width 130 height 20
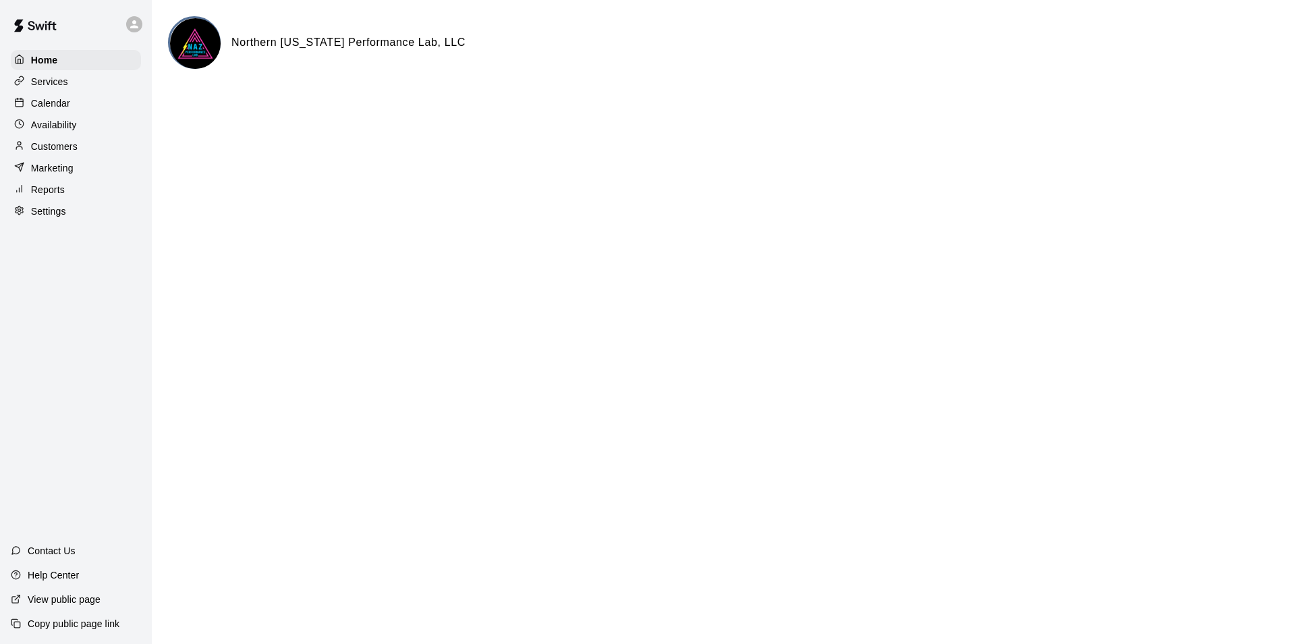
click at [48, 85] on p "Services" at bounding box center [49, 81] width 37 height 13
